Goal: Task Accomplishment & Management: Use online tool/utility

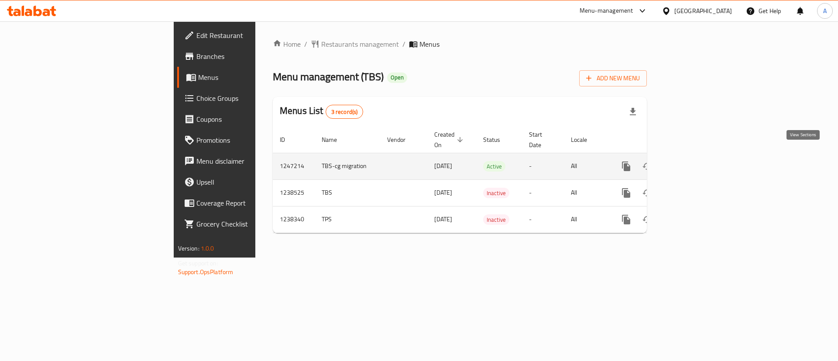
click at [700, 156] on link "enhanced table" at bounding box center [689, 166] width 21 height 21
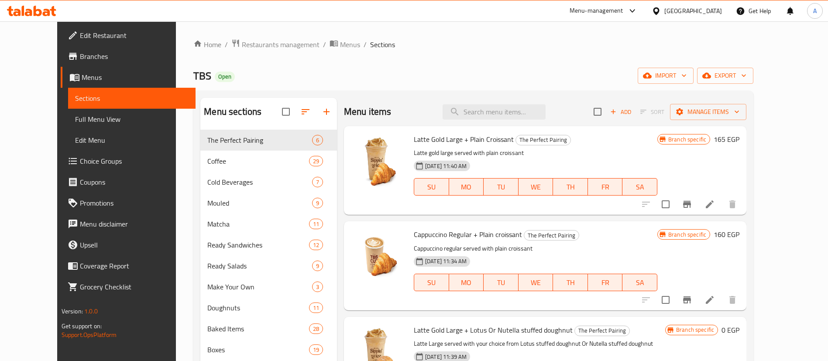
click at [516, 39] on ol "Home / Restaurants management / Menus / Sections" at bounding box center [473, 44] width 560 height 11
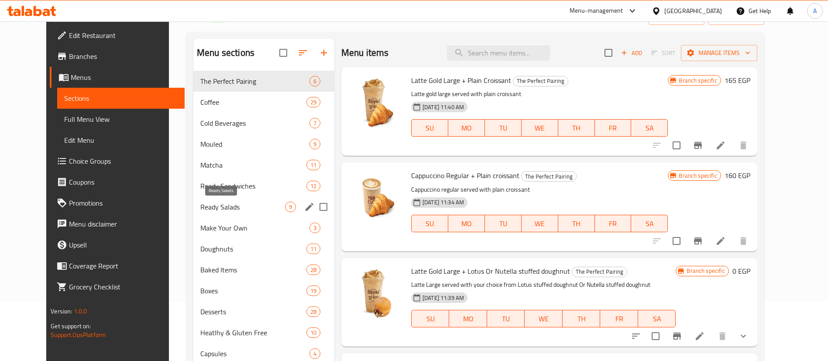
scroll to position [65, 0]
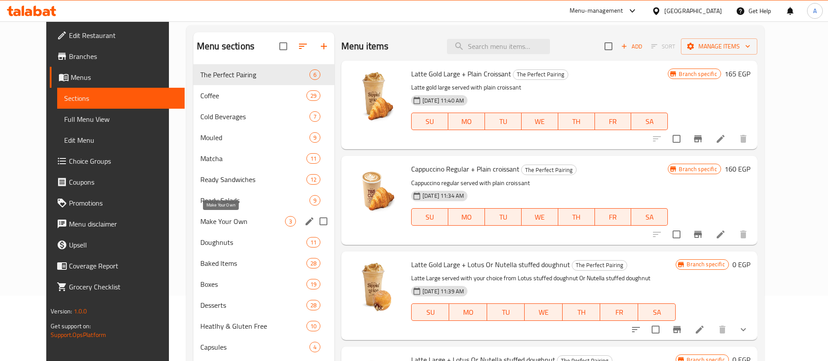
click at [221, 219] on span "Make Your Own" at bounding box center [242, 221] width 85 height 10
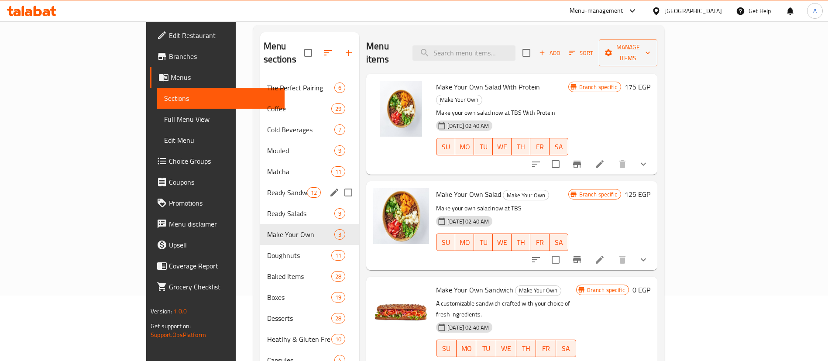
click at [267, 187] on span "Ready Sandwiches" at bounding box center [287, 192] width 40 height 10
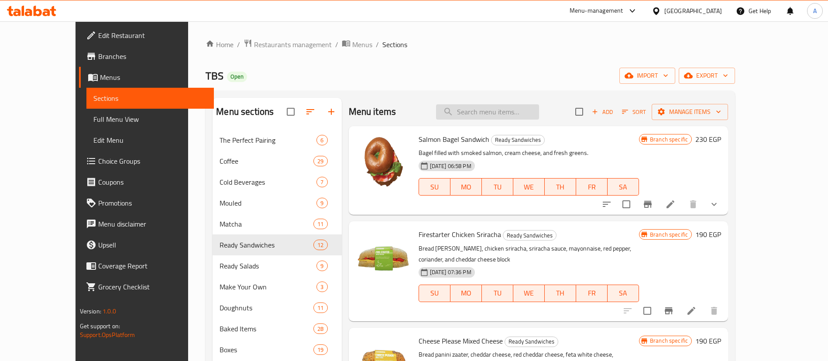
click at [526, 107] on input "search" at bounding box center [487, 111] width 103 height 15
paste input "سموكد تركى"
type input "سموكد تركى"
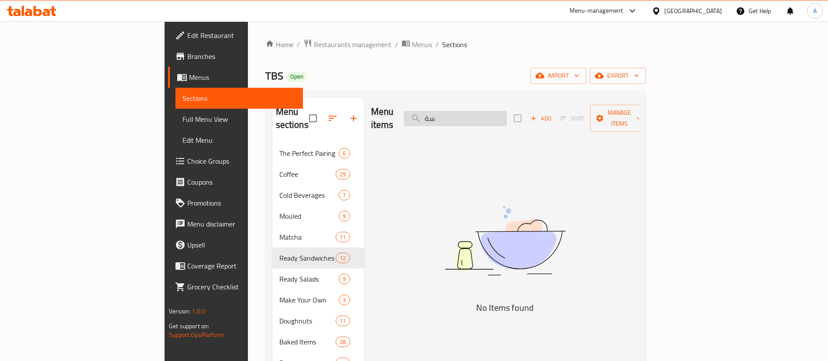
type input "سةخ"
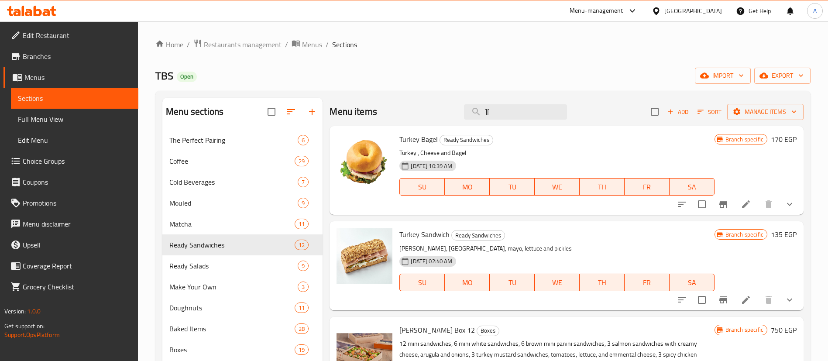
type input "][h"
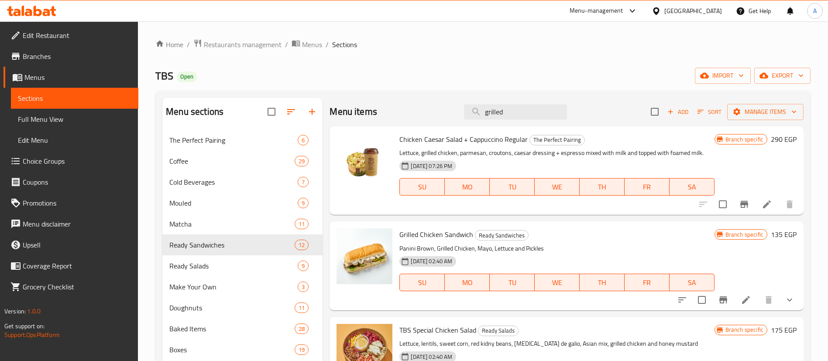
click at [430, 235] on span "Grilled Chicken Sandwich" at bounding box center [436, 234] width 74 height 13
copy h6 "Grilled Chicken Sandwich"
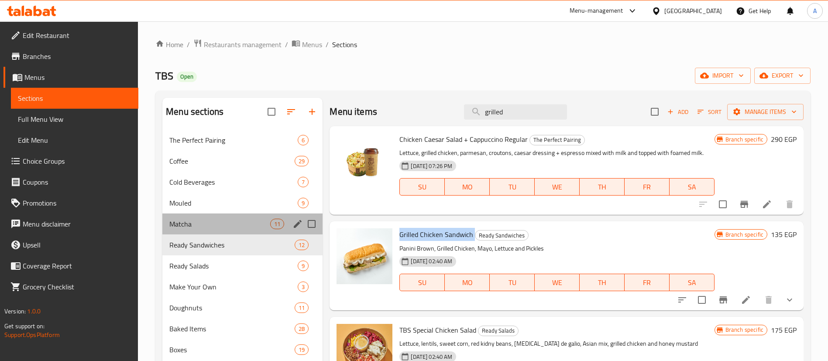
click at [189, 216] on div "Matcha 11" at bounding box center [242, 223] width 160 height 21
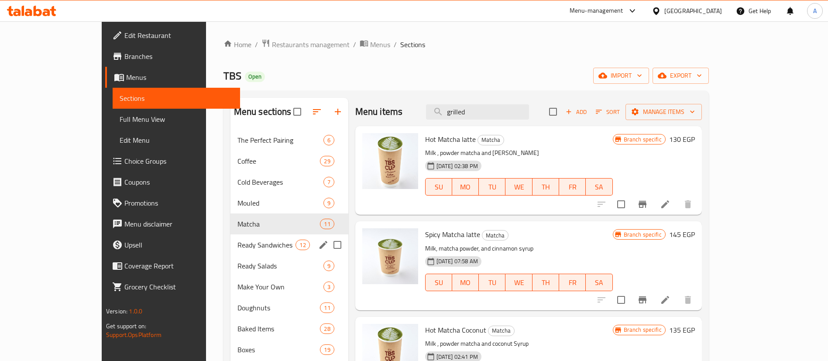
click at [238, 240] on span "Ready Sandwiches" at bounding box center [267, 245] width 59 height 10
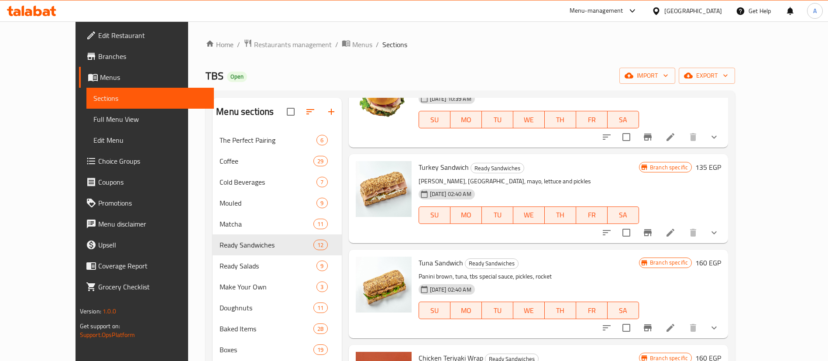
scroll to position [675, 0]
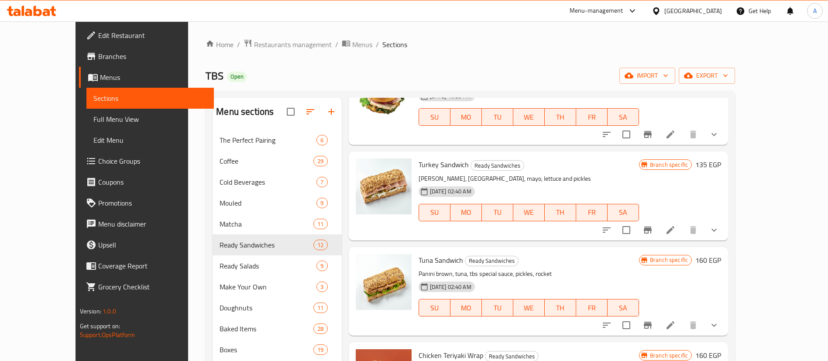
click at [431, 254] on span "Tuna Sandwich" at bounding box center [441, 260] width 45 height 13
copy h6 "Tuna Sandwich"
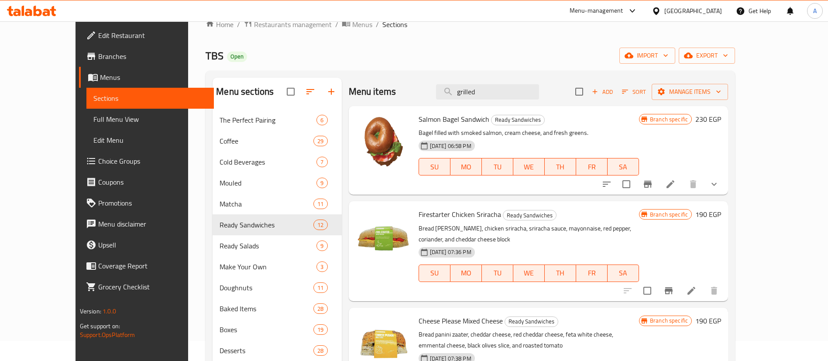
scroll to position [0, 0]
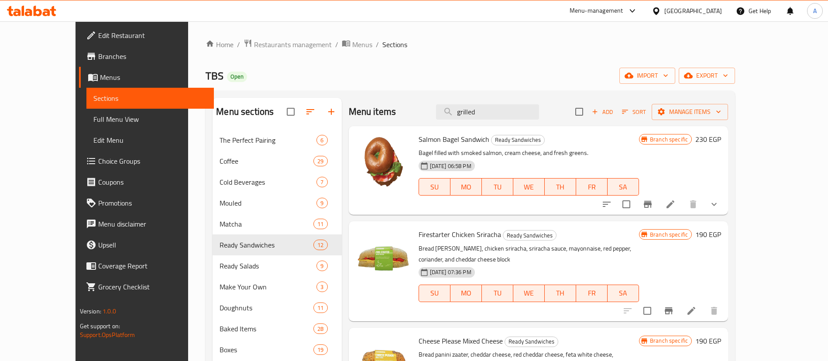
click at [430, 141] on span "Salmon Bagel Sandwich" at bounding box center [454, 139] width 71 height 13
click at [595, 209] on div "Salmon Bagel Sandwich Ready Sandwiches Bagel filled with smoked salmon, cream c…" at bounding box center [528, 171] width 227 height 82
click at [457, 70] on div "TBS Open import export" at bounding box center [471, 76] width 530 height 16
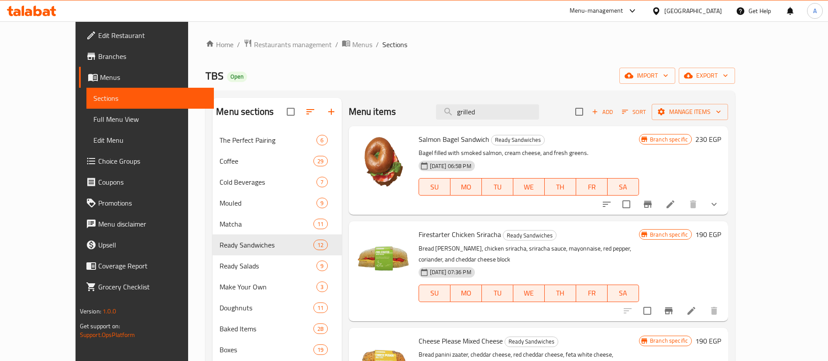
click at [420, 136] on span "Salmon Bagel Sandwich" at bounding box center [454, 139] width 71 height 13
click at [506, 114] on input "grilled" at bounding box center [487, 111] width 103 height 15
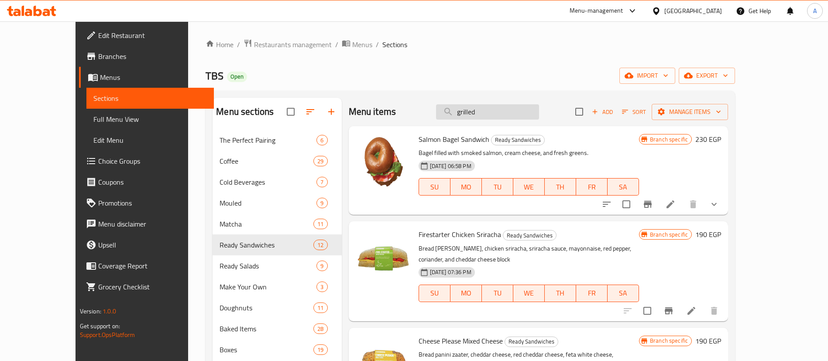
click at [506, 114] on input "grilled" at bounding box center [487, 111] width 103 height 15
click at [560, 70] on div "TBS Open import export" at bounding box center [471, 76] width 530 height 16
click at [514, 106] on input "grilled" at bounding box center [487, 111] width 103 height 15
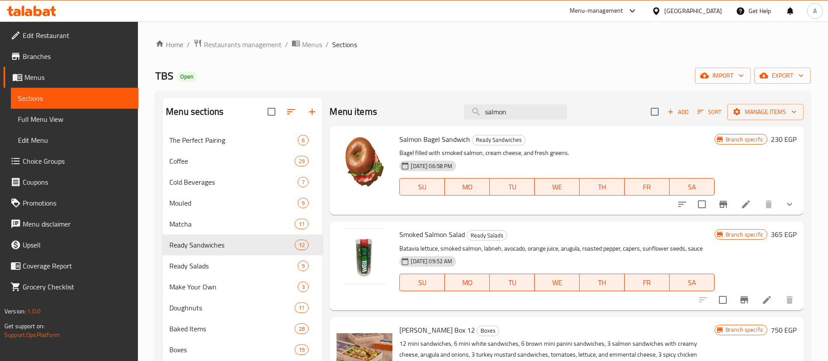
type input "salmon"
click at [599, 87] on div "Home / Restaurants management / Menus / Sections TBS Open import export Menu se…" at bounding box center [482, 278] width 655 height 479
click at [506, 110] on input "salmon" at bounding box center [515, 111] width 103 height 15
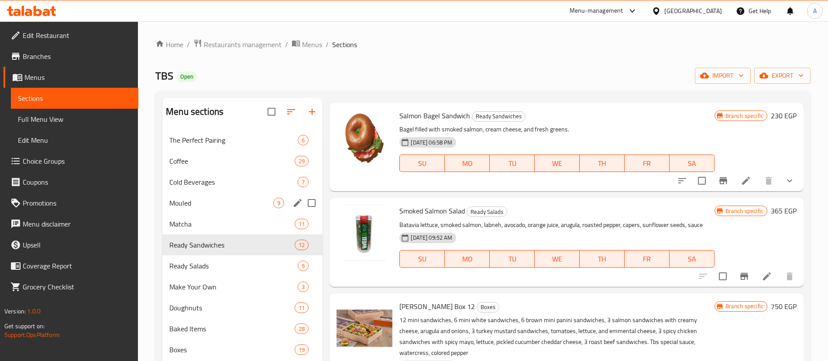
scroll to position [22, 0]
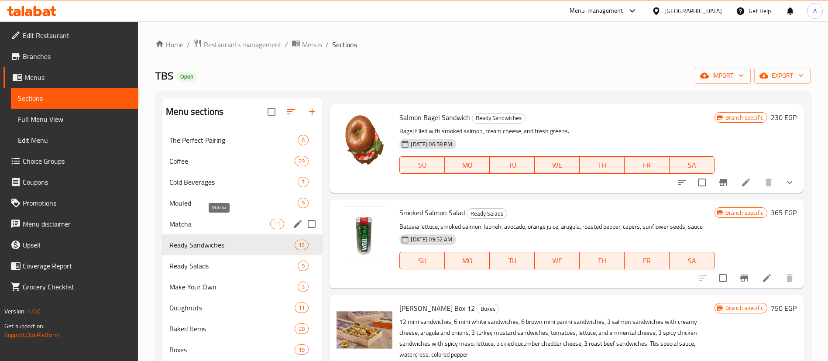
click at [183, 227] on span "Matcha" at bounding box center [219, 224] width 101 height 10
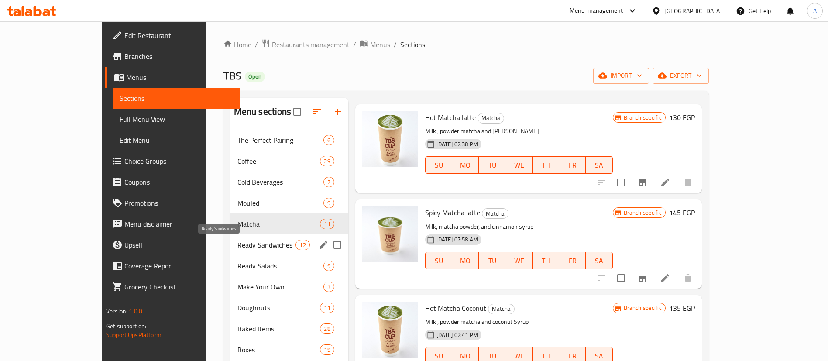
click at [238, 241] on span "Ready Sandwiches" at bounding box center [267, 245] width 59 height 10
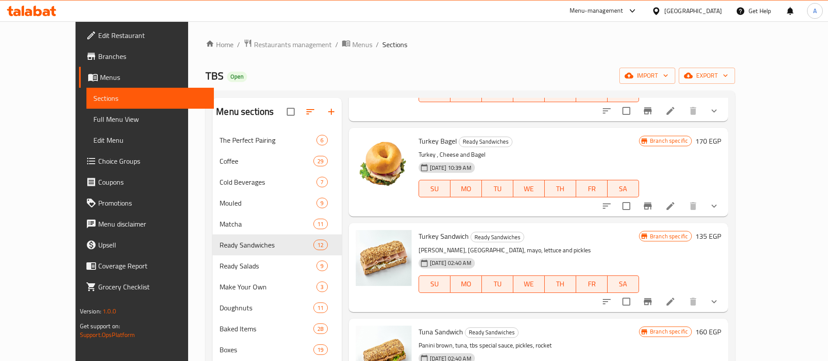
scroll to position [633, 0]
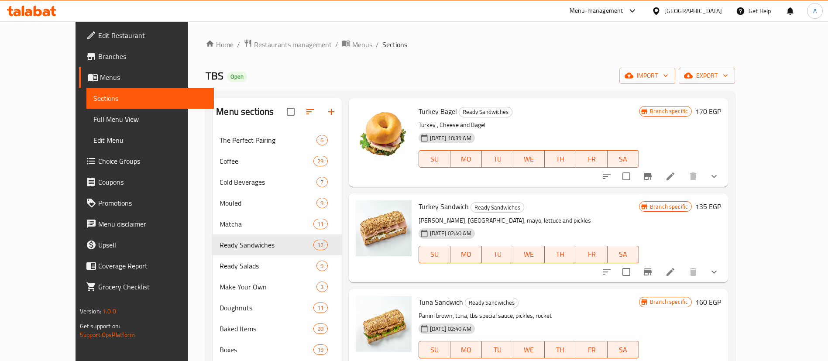
click at [419, 200] on span "Turkey Sandwich" at bounding box center [444, 206] width 50 height 13
copy h6 "Turkey Sandwich"
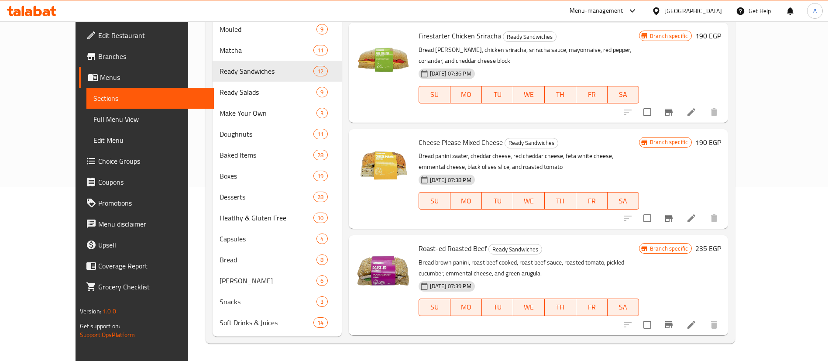
scroll to position [0, 0]
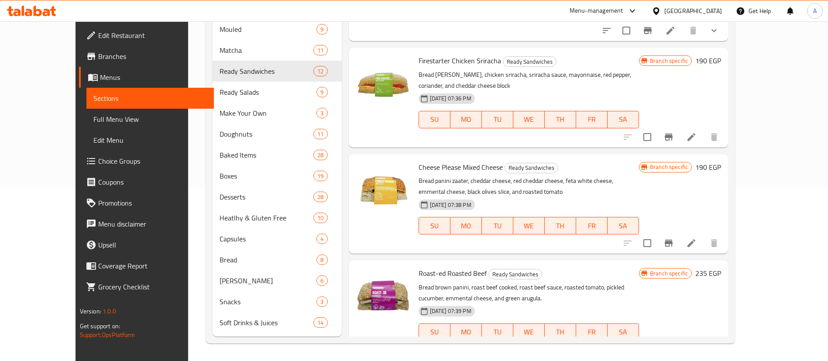
click at [450, 161] on span "Cheese Please Mixed Cheese" at bounding box center [461, 167] width 84 height 13
copy h6 "Cheese Please Mixed Cheese"
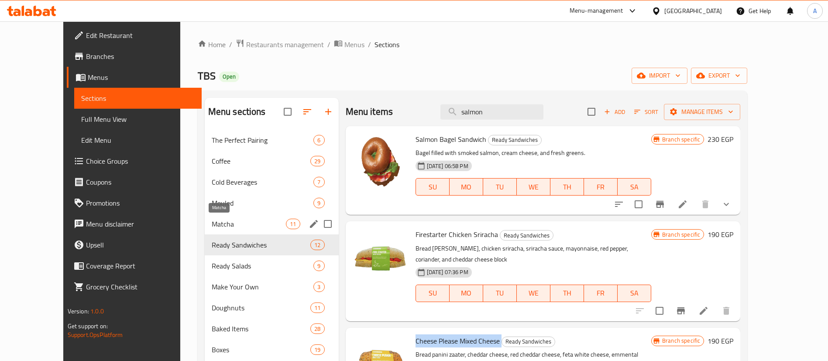
click at [237, 224] on span "Matcha" at bounding box center [249, 224] width 75 height 10
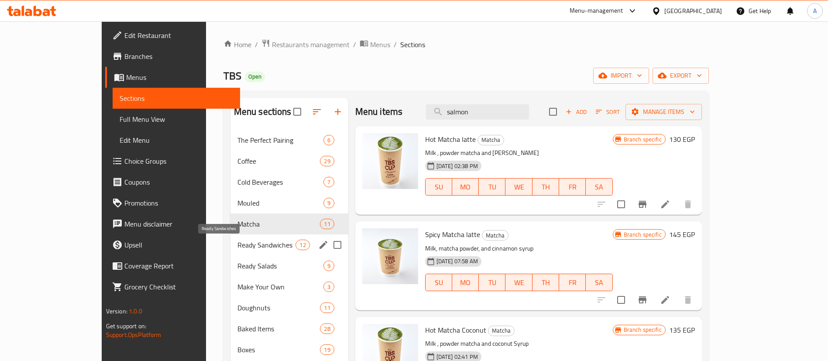
click at [238, 248] on span "Ready Sandwiches" at bounding box center [267, 245] width 59 height 10
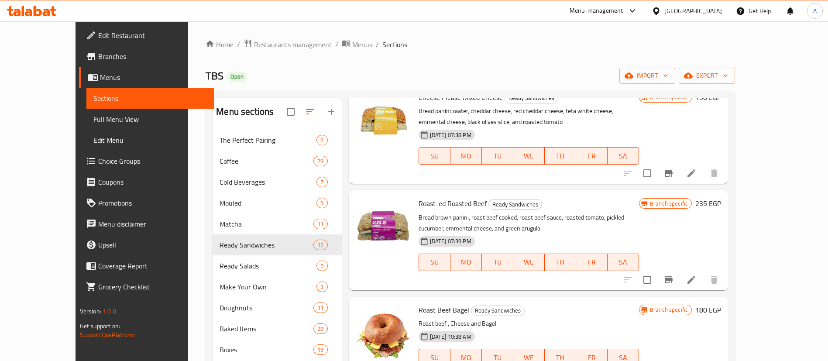
scroll to position [240, 0]
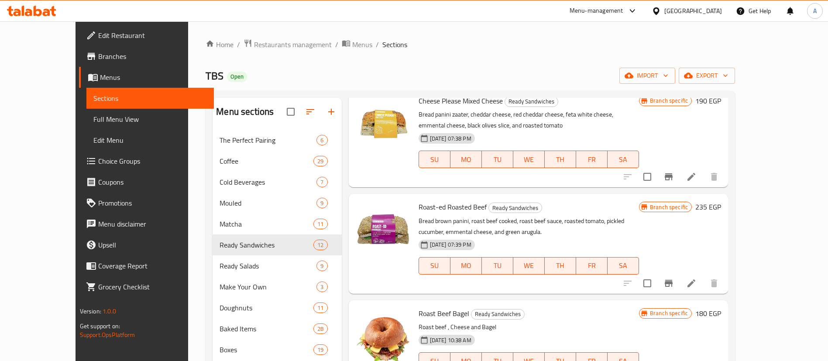
click at [429, 200] on span "Roast-ed Roasted Beef" at bounding box center [453, 206] width 68 height 13
copy h6 "Roast-ed Roasted Beef"
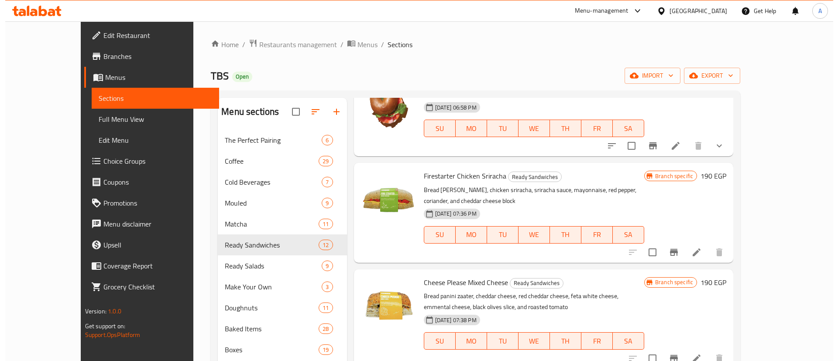
scroll to position [65, 0]
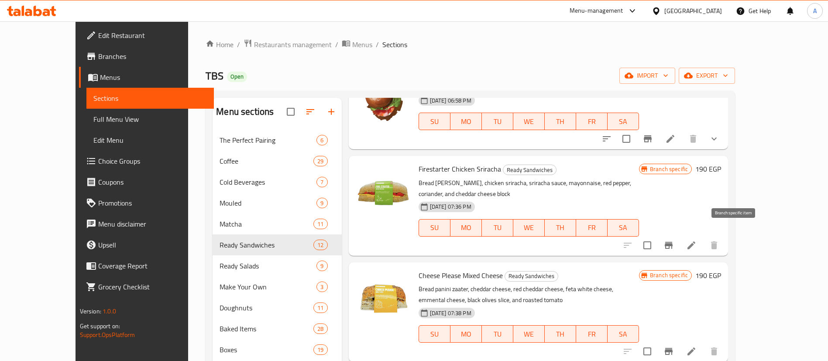
click at [673, 242] on icon "Branch-specific-item" at bounding box center [669, 245] width 8 height 7
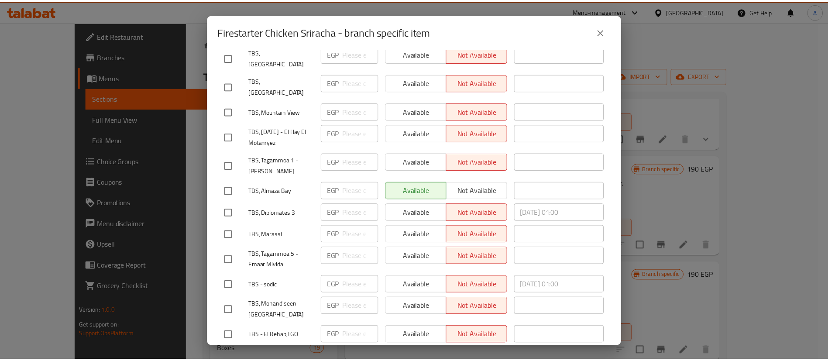
scroll to position [1179, 0]
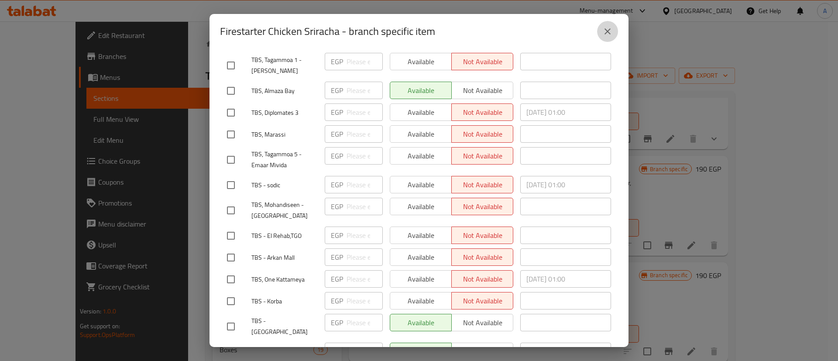
click at [613, 31] on button "close" at bounding box center [607, 31] width 21 height 21
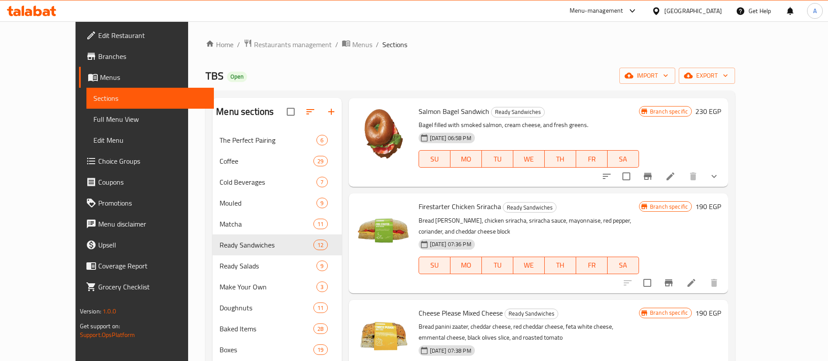
scroll to position [22, 0]
